Goal: Navigation & Orientation: Find specific page/section

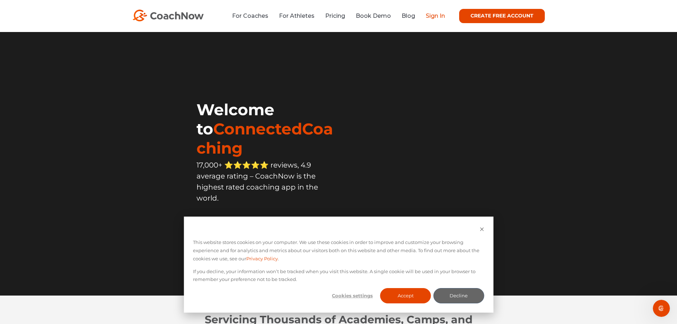
click at [434, 18] on link "Sign In" at bounding box center [435, 15] width 19 height 7
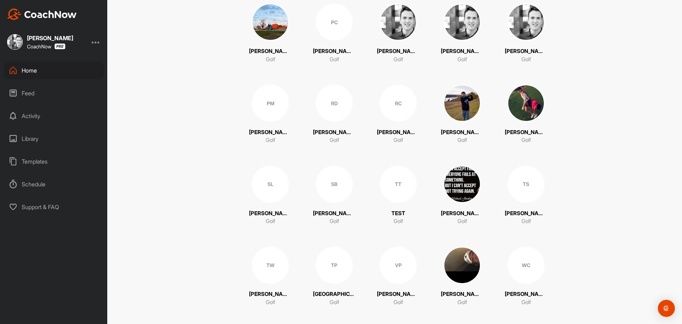
scroll to position [658, 0]
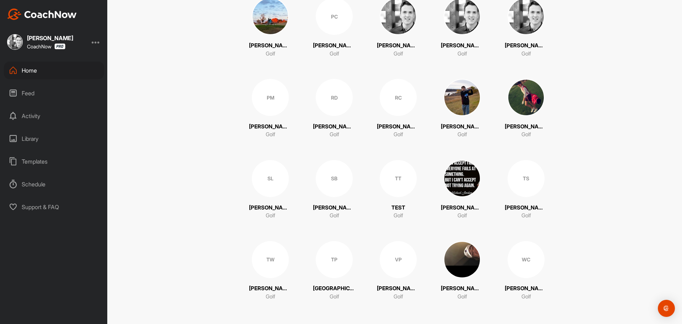
click at [260, 185] on div "SL" at bounding box center [270, 178] width 37 height 37
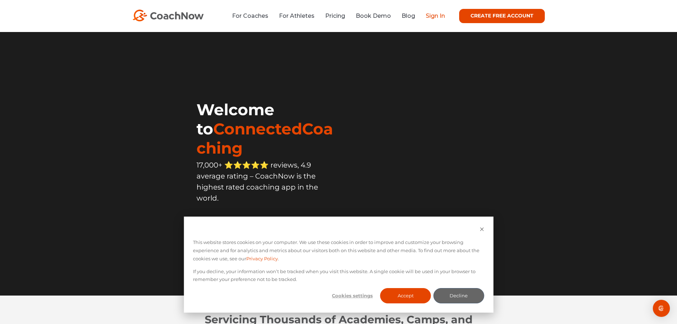
click at [435, 15] on link "Sign In" at bounding box center [435, 15] width 19 height 7
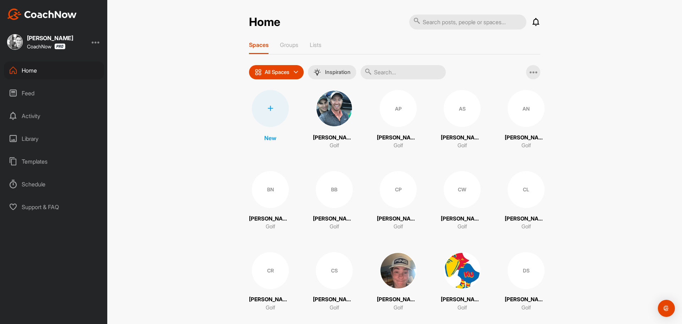
click at [96, 45] on div at bounding box center [96, 42] width 9 height 9
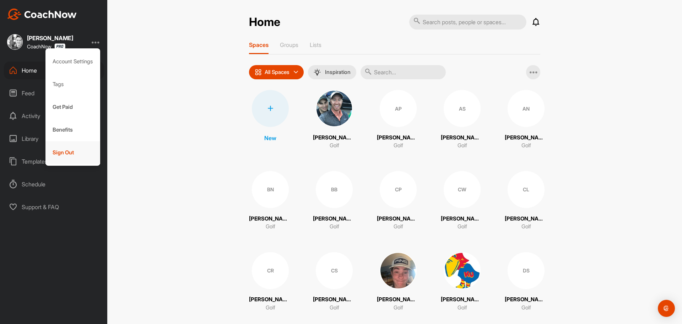
click at [88, 153] on div "Sign Out" at bounding box center [72, 152] width 55 height 23
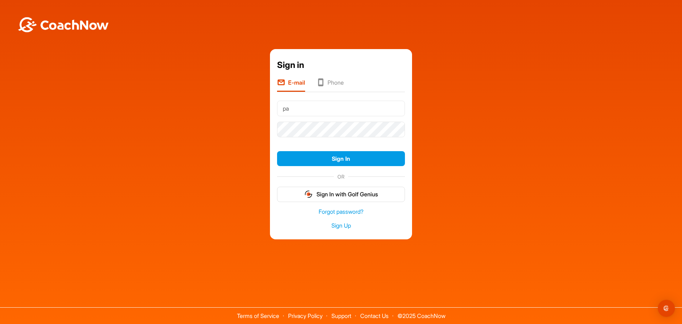
type input "p"
type input "poconnor@desertmt.com"
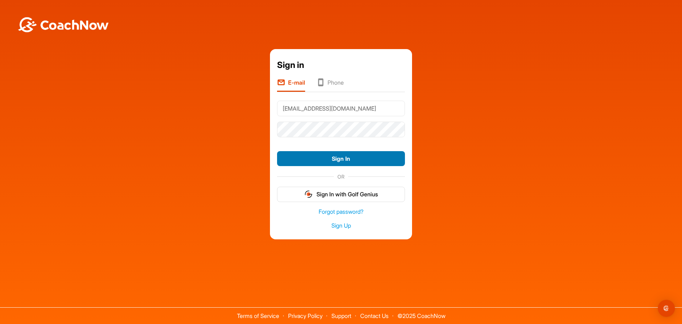
click at [359, 163] on button "Sign In" at bounding box center [341, 158] width 128 height 15
